Goal: Navigation & Orientation: Find specific page/section

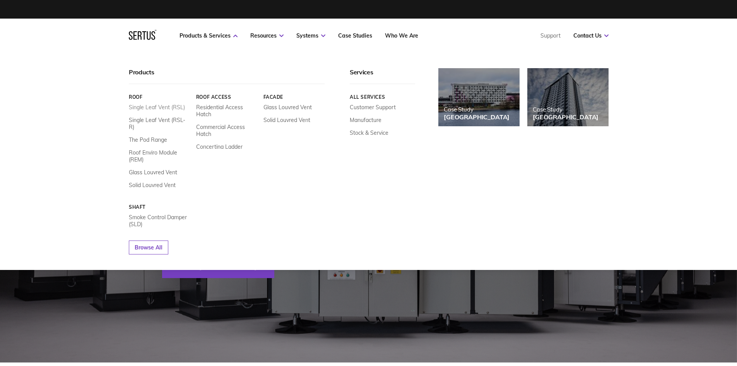
click at [158, 106] on link "Single Leaf Vent (RSL)" at bounding box center [157, 107] width 56 height 7
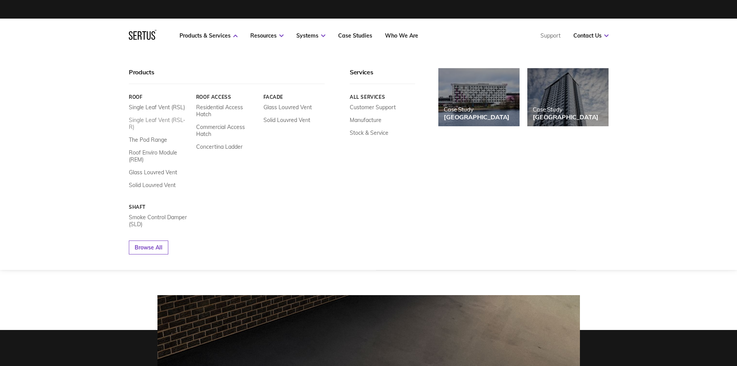
click at [140, 119] on link "Single Leaf Vent (RSL-R)" at bounding box center [160, 123] width 62 height 14
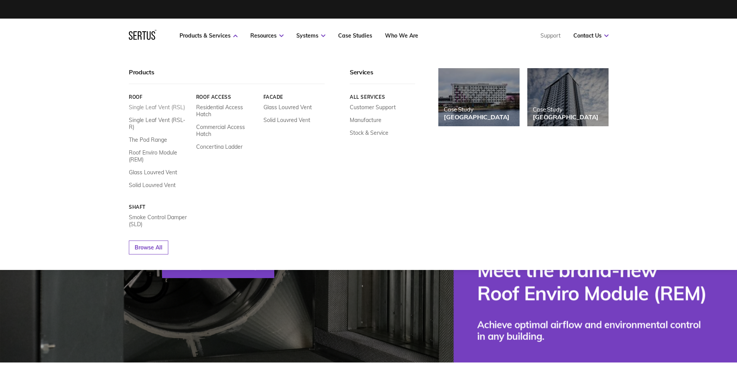
click at [154, 107] on link "Single Leaf Vent (RSL)" at bounding box center [157, 107] width 56 height 7
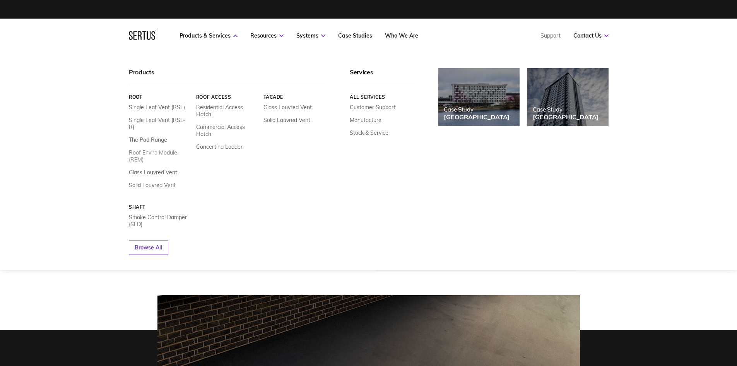
click at [146, 149] on link "Roof Enviro Module (REM)" at bounding box center [160, 156] width 62 height 14
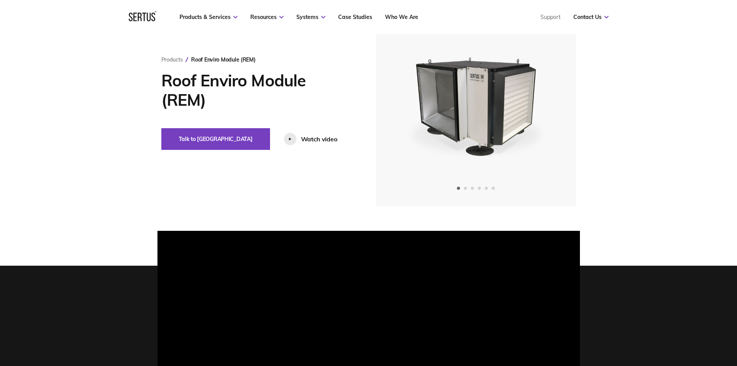
scroll to position [193, 0]
